Goal: Find specific page/section: Find specific page/section

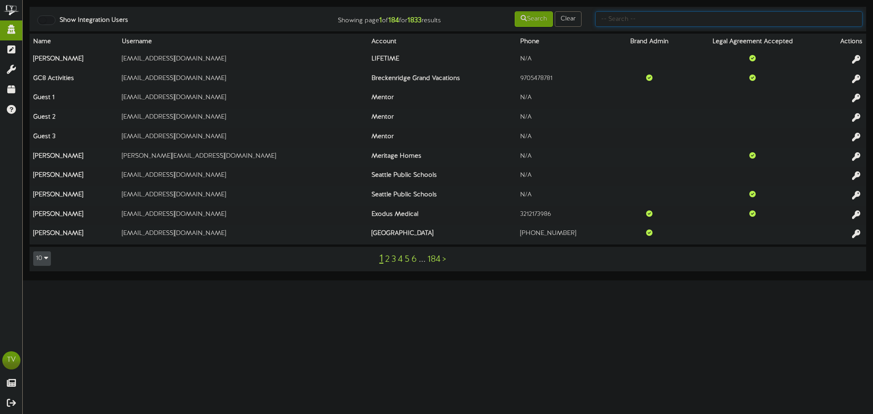
click at [656, 18] on input "text" at bounding box center [728, 18] width 267 height 15
type input "[PERSON_NAME]"
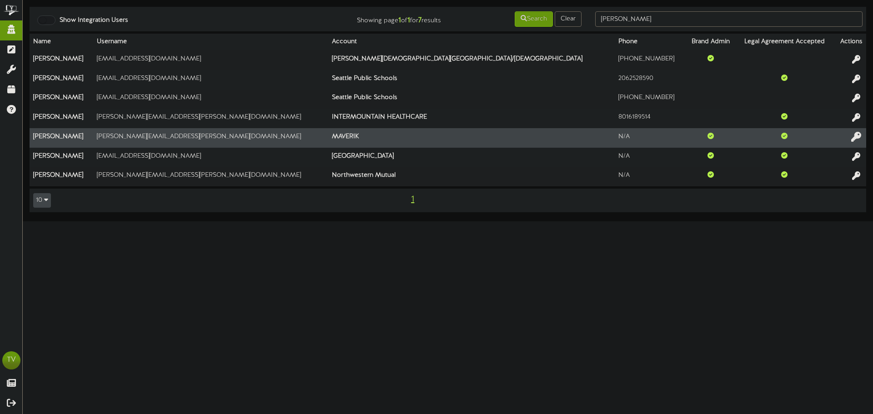
click at [856, 141] on icon at bounding box center [856, 136] width 10 height 10
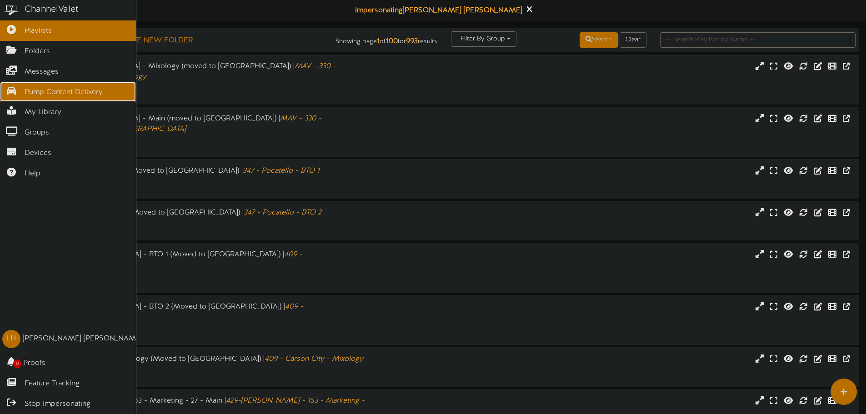
click at [23, 92] on link "Pump Content Delivery" at bounding box center [68, 92] width 136 height 20
click at [21, 86] on icon at bounding box center [11, 89] width 23 height 7
click at [9, 90] on icon at bounding box center [11, 89] width 23 height 7
click at [14, 86] on icon at bounding box center [11, 89] width 23 height 7
